Goal: Information Seeking & Learning: Learn about a topic

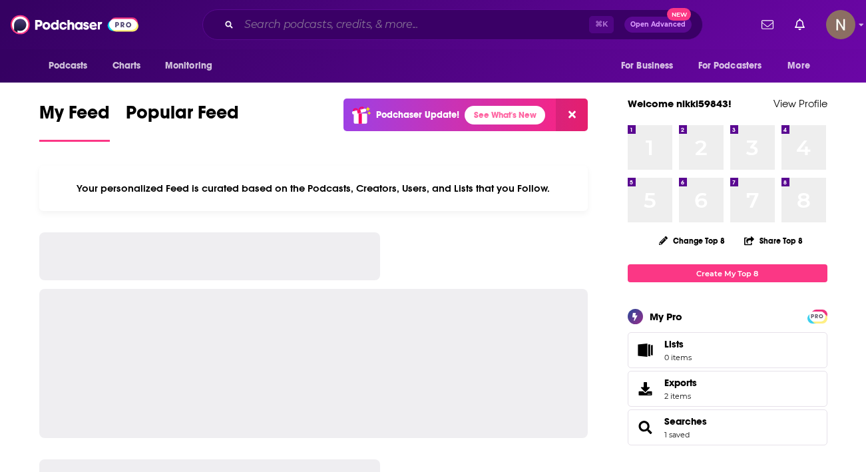
click at [439, 28] on input "Search podcasts, credits, & more..." at bounding box center [414, 24] width 350 height 21
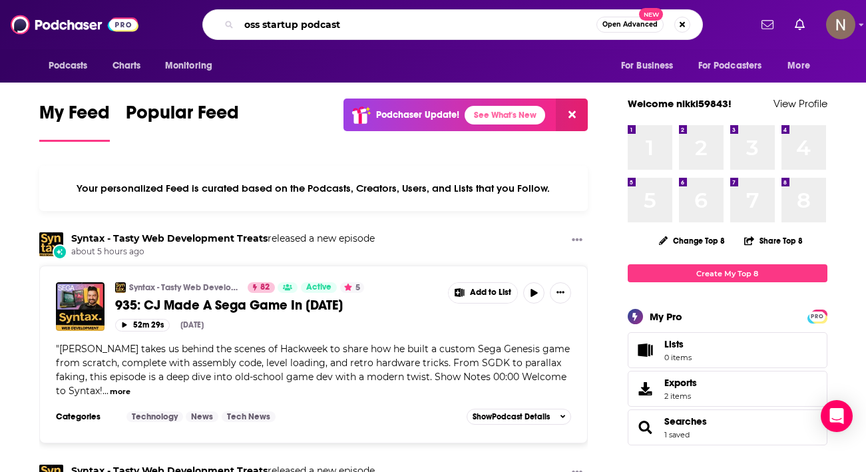
type input "oss startup podcast"
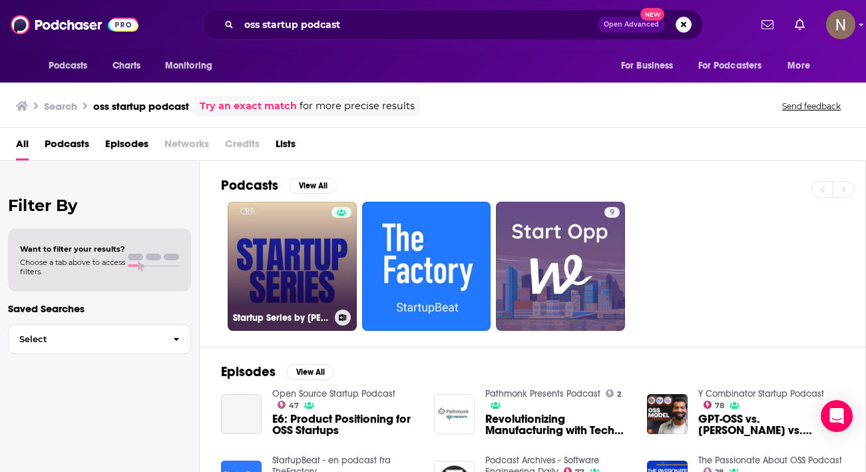
click at [314, 284] on link "Startup Series by [PERSON_NAME]" at bounding box center [292, 266] width 129 height 129
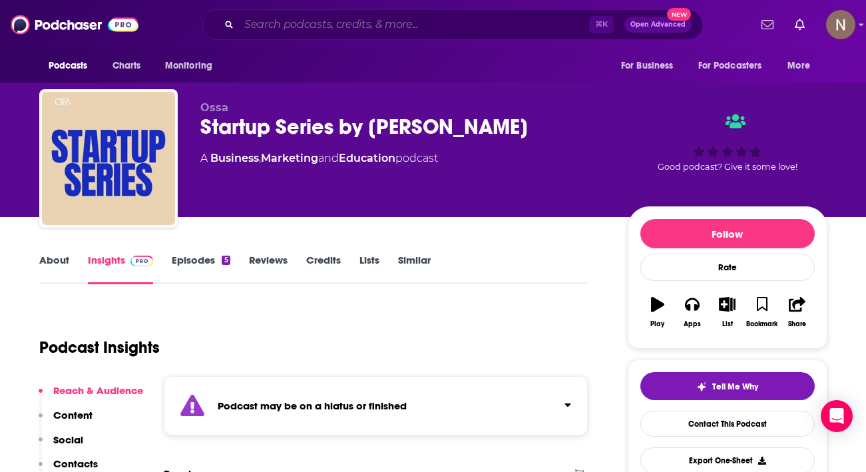
click at [322, 24] on input "Search podcasts, credits, & more..." at bounding box center [414, 24] width 350 height 21
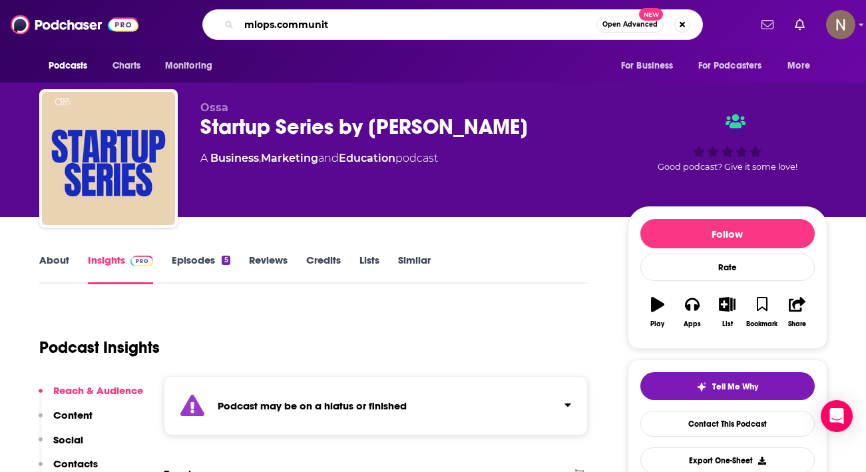
type input "[DOMAIN_NAME]"
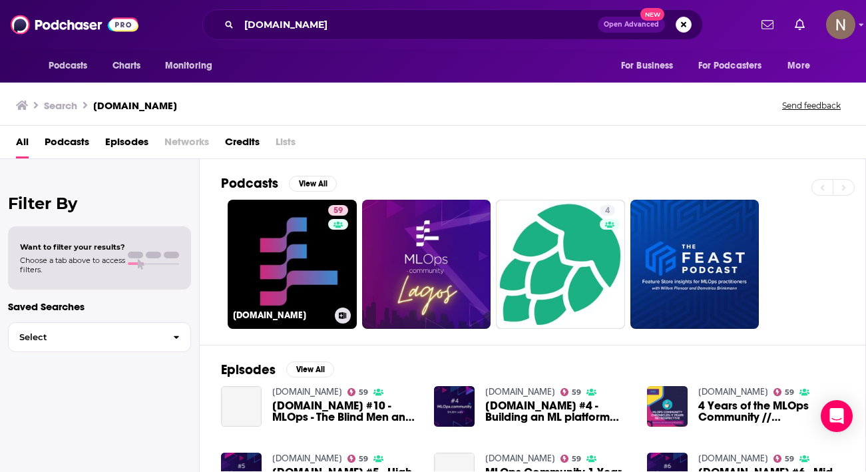
click at [254, 261] on link "59 [DOMAIN_NAME]" at bounding box center [292, 264] width 129 height 129
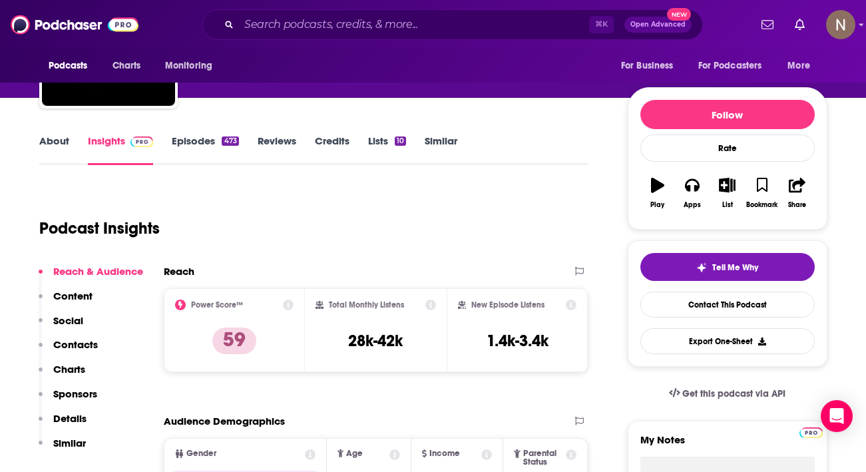
scroll to position [160, 0]
